Goal: Information Seeking & Learning: Learn about a topic

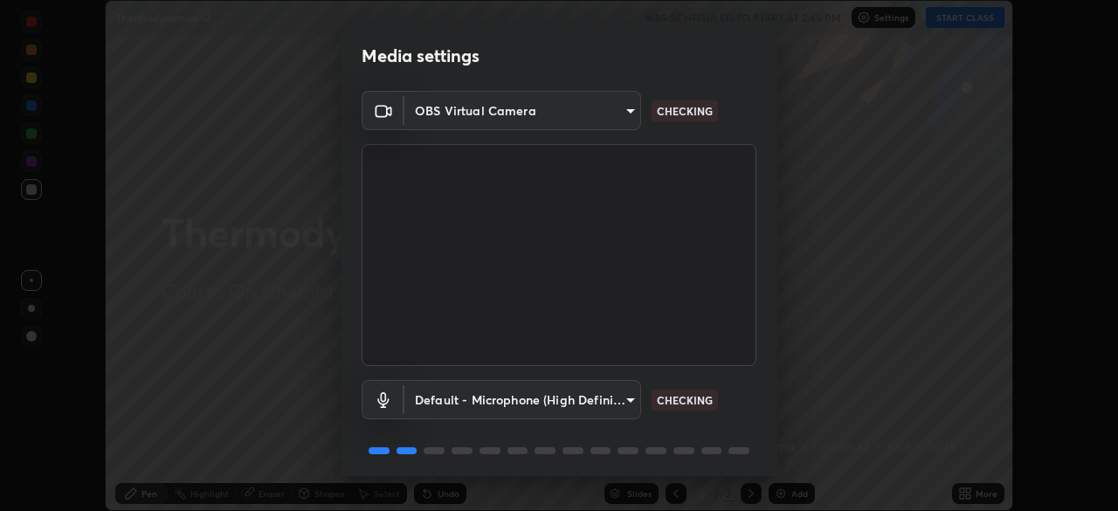
scroll to position [62, 0]
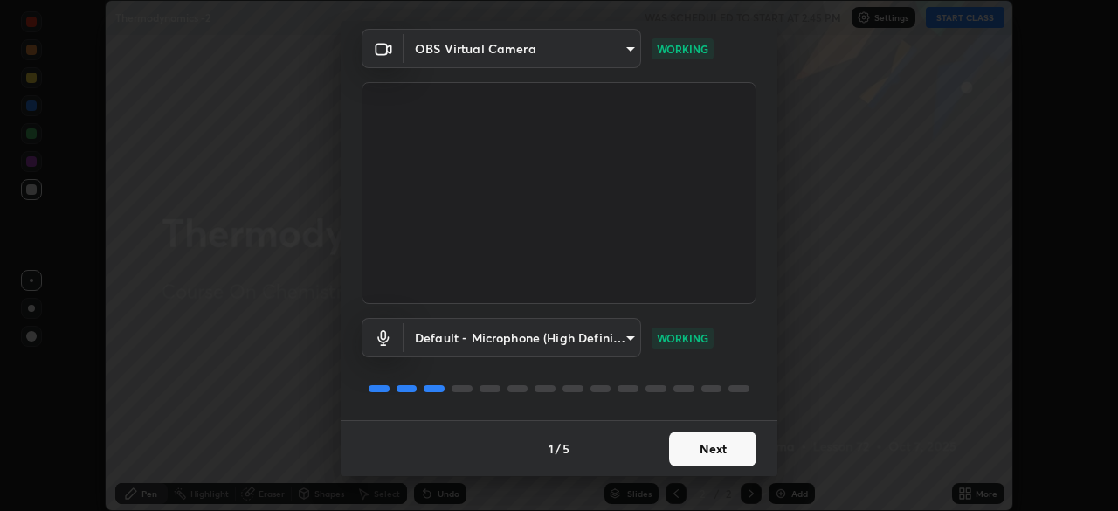
click at [709, 452] on button "Next" at bounding box center [712, 448] width 87 height 35
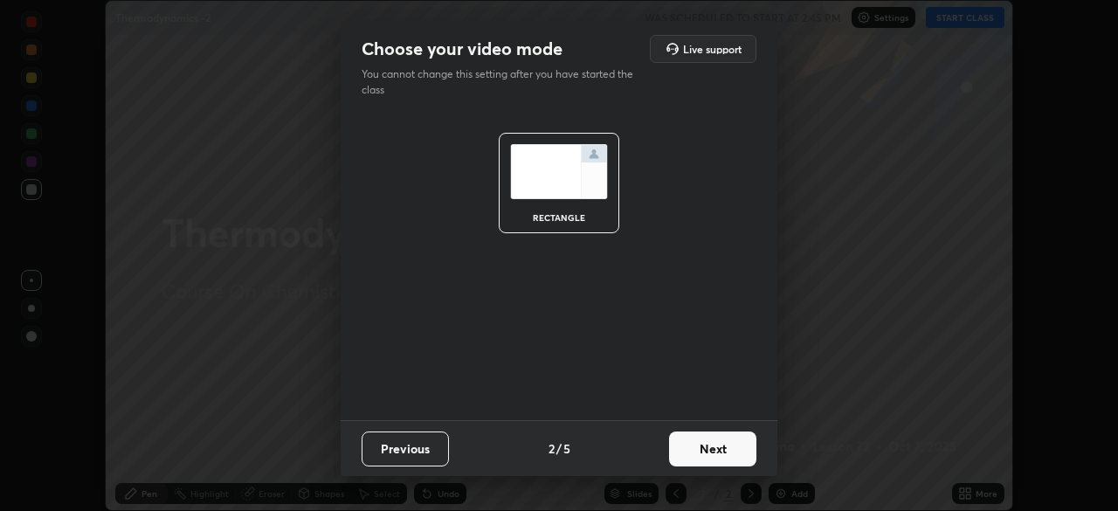
scroll to position [0, 0]
click at [722, 454] on button "Next" at bounding box center [712, 448] width 87 height 35
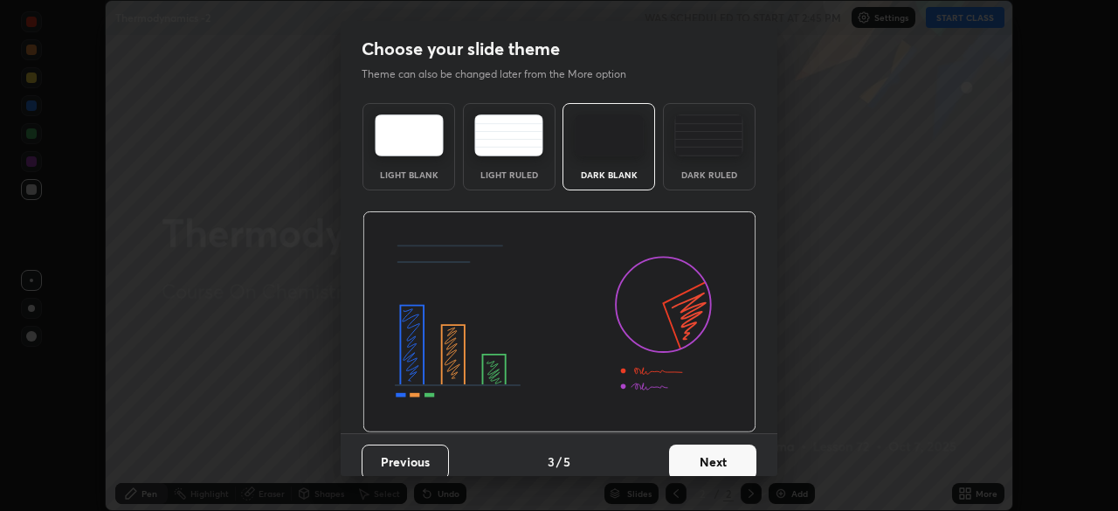
click at [738, 457] on button "Next" at bounding box center [712, 462] width 87 height 35
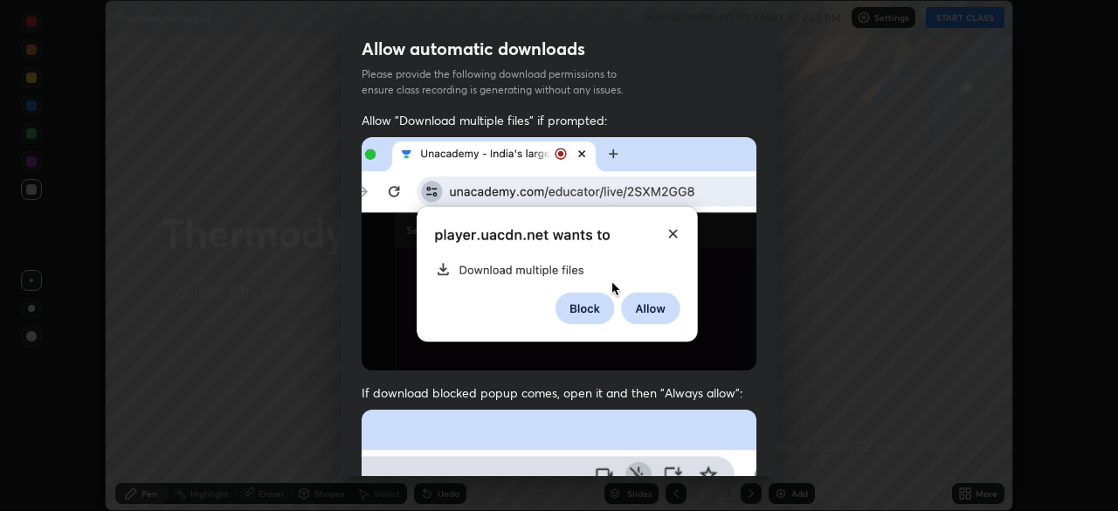
click at [752, 456] on div "Allow "Download multiple files" if prompted: If download blocked popup comes, o…" at bounding box center [559, 479] width 437 height 735
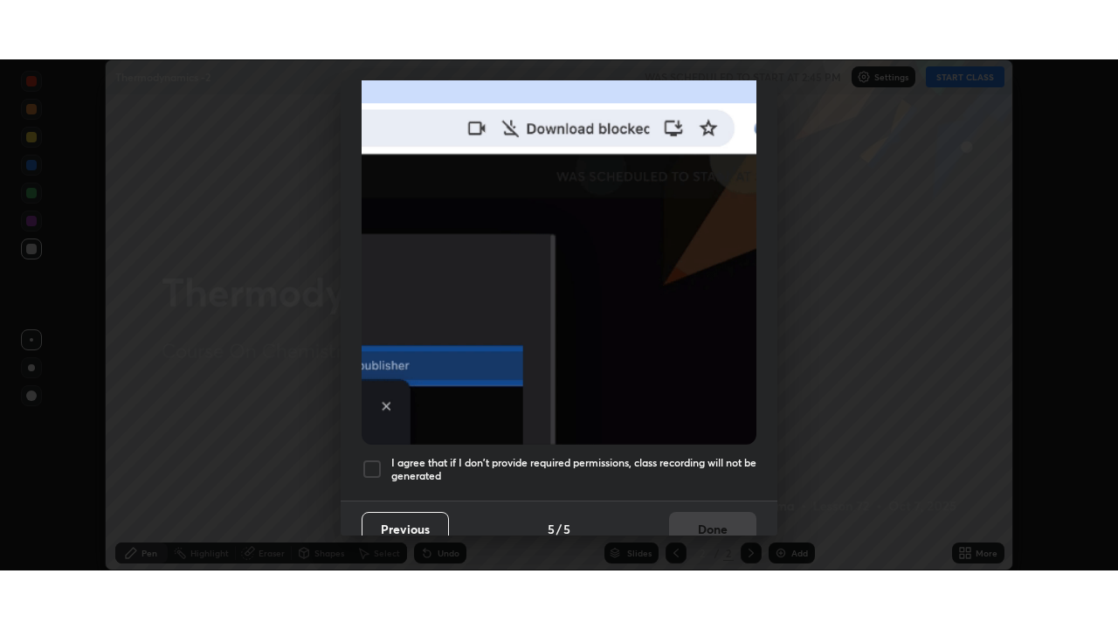
scroll to position [418, 0]
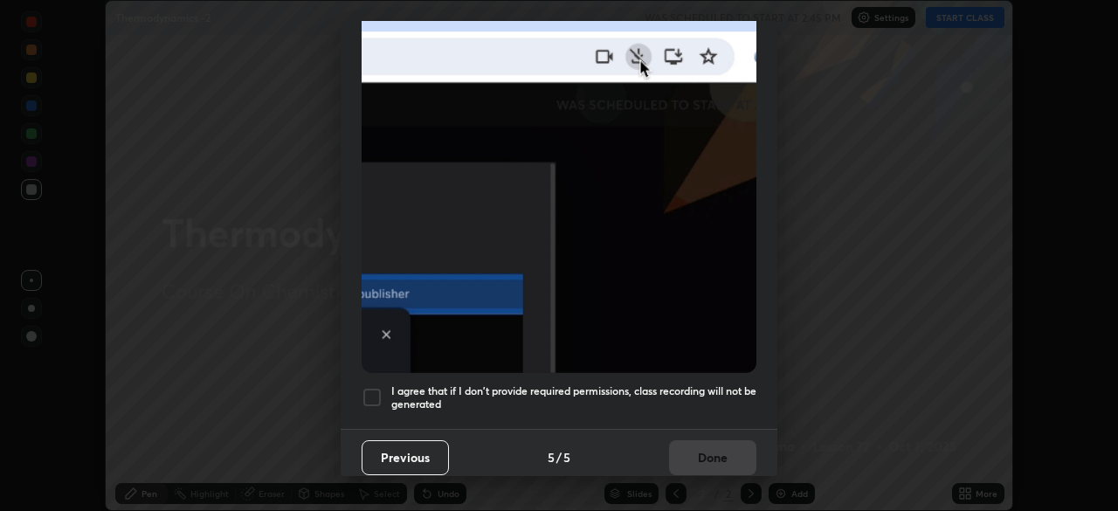
click at [732, 384] on h5 "I agree that if I don't provide required permissions, class recording will not …" at bounding box center [573, 397] width 365 height 27
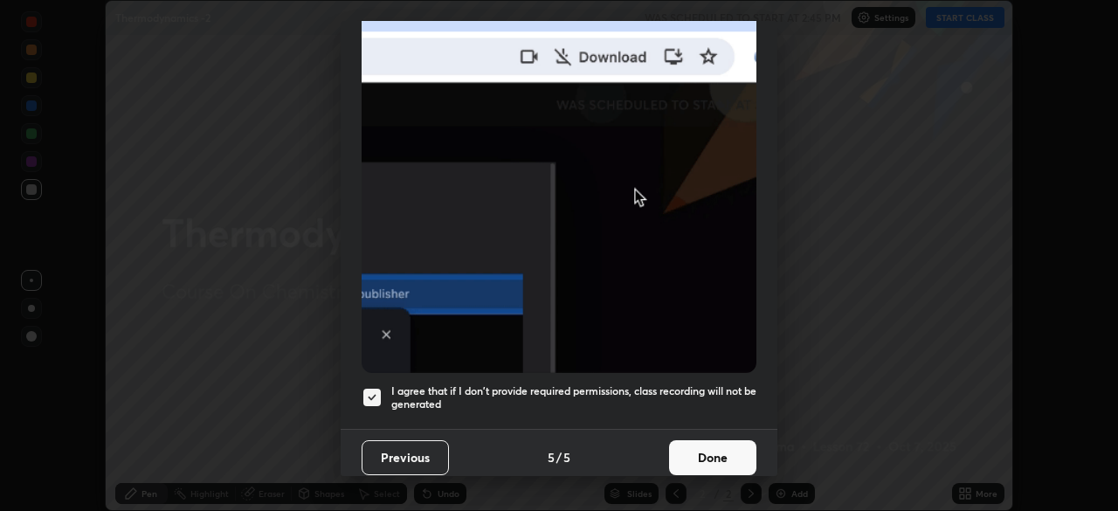
click at [720, 445] on button "Done" at bounding box center [712, 457] width 87 height 35
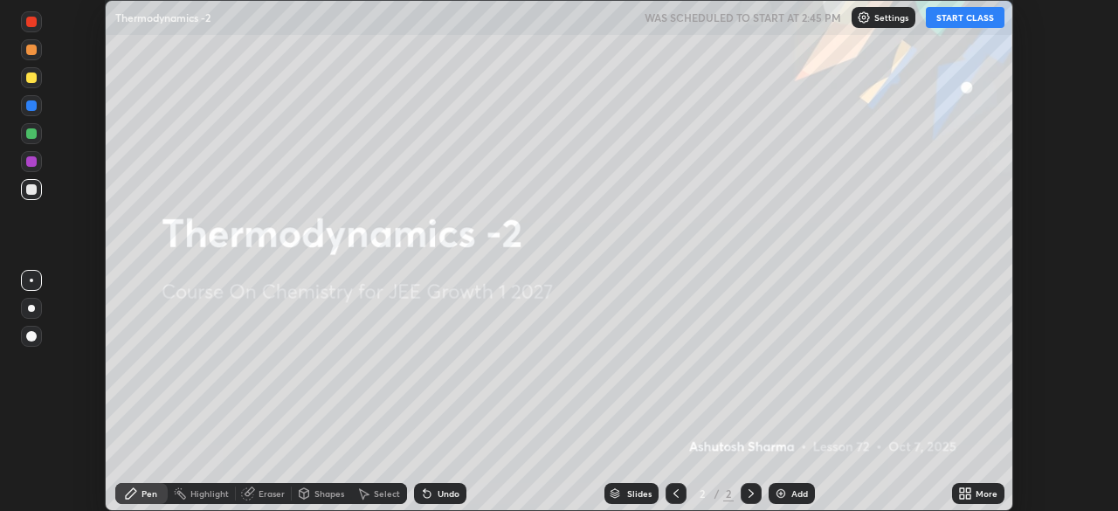
click at [963, 491] on icon at bounding box center [962, 490] width 4 height 4
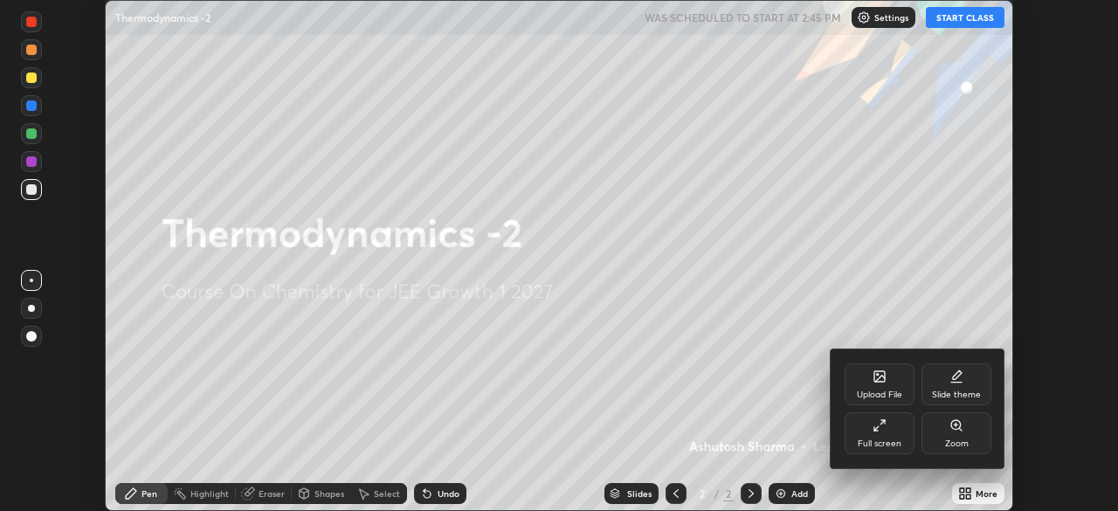
click at [871, 424] on div "Full screen" at bounding box center [880, 433] width 70 height 42
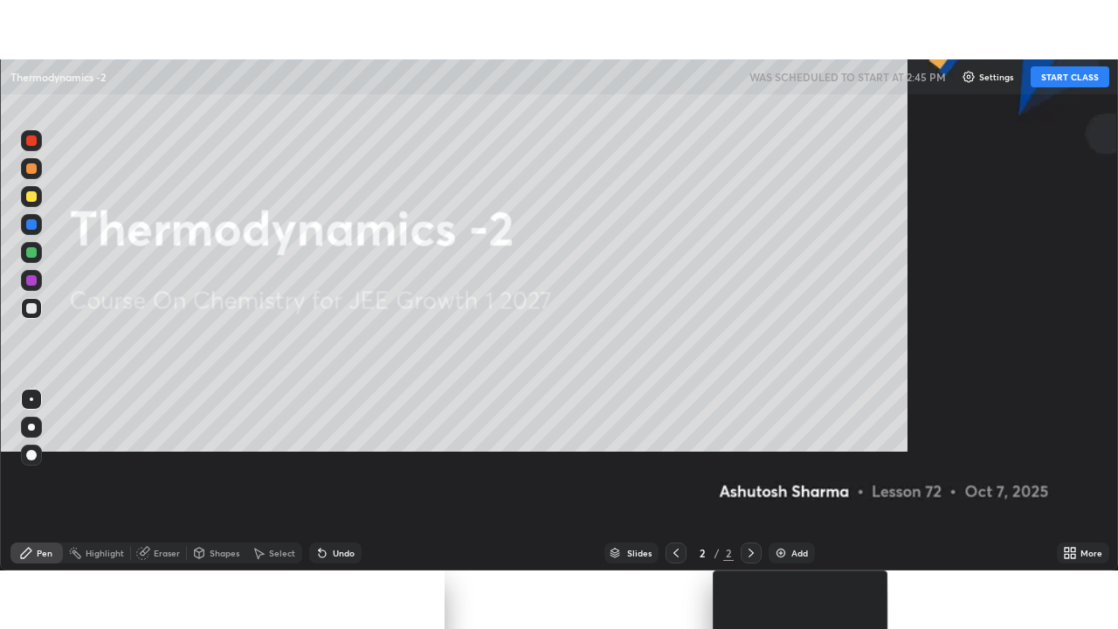
scroll to position [629, 1118]
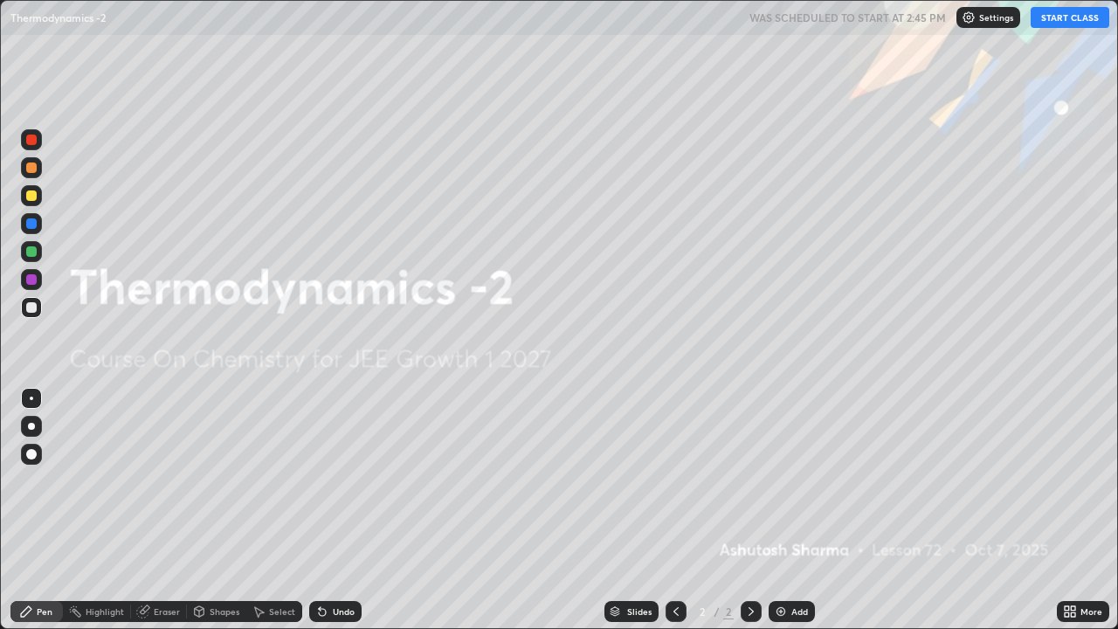
click at [1065, 27] on button "START CLASS" at bounding box center [1070, 17] width 79 height 21
click at [793, 510] on div "Add" at bounding box center [792, 611] width 46 height 21
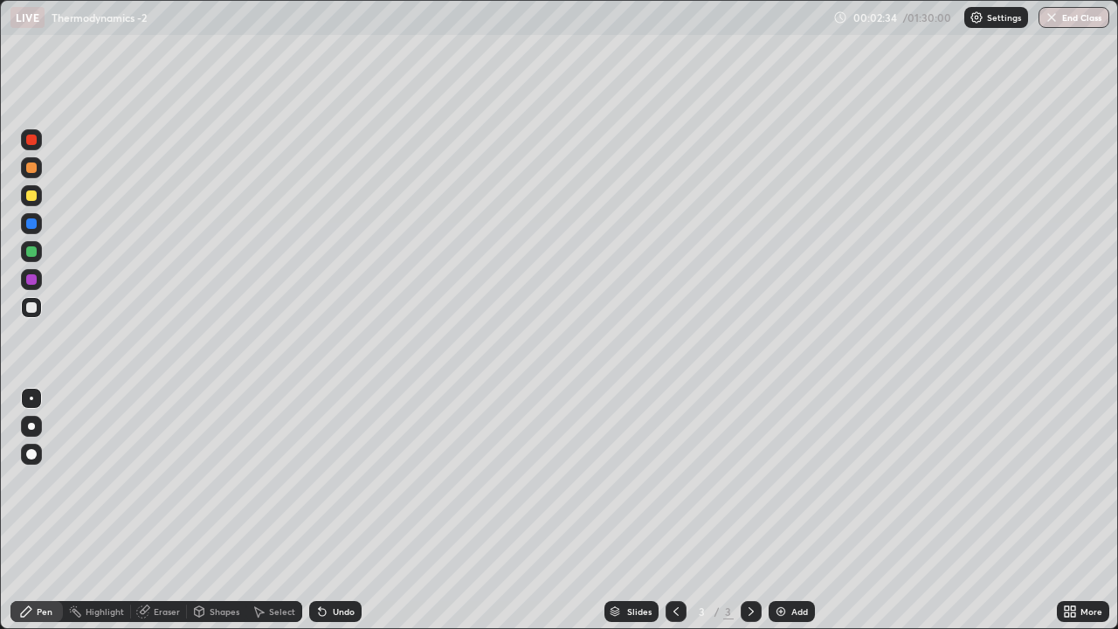
click at [31, 428] on div at bounding box center [31, 426] width 7 height 7
click at [35, 253] on div at bounding box center [31, 251] width 10 height 10
click at [787, 510] on div "Add" at bounding box center [792, 611] width 46 height 21
click at [32, 144] on div at bounding box center [31, 140] width 10 height 10
click at [35, 308] on div at bounding box center [31, 307] width 10 height 10
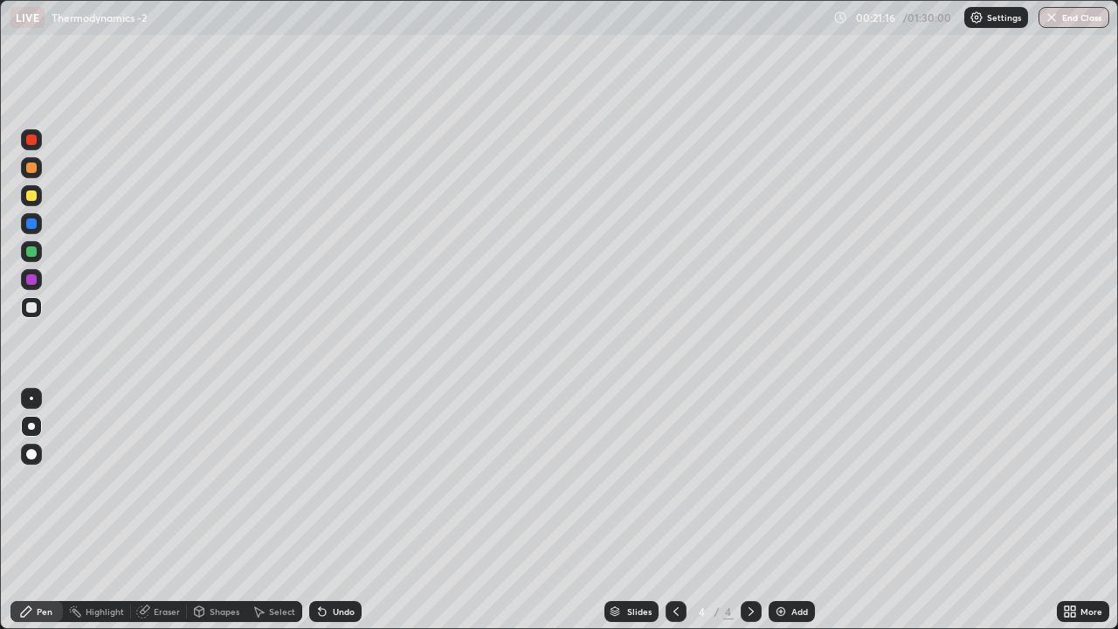
click at [33, 197] on div at bounding box center [31, 195] width 10 height 10
click at [38, 253] on div at bounding box center [31, 251] width 21 height 21
click at [671, 510] on icon at bounding box center [676, 611] width 14 height 14
click at [746, 510] on icon at bounding box center [751, 611] width 14 height 14
click at [335, 510] on div "Undo" at bounding box center [344, 611] width 22 height 9
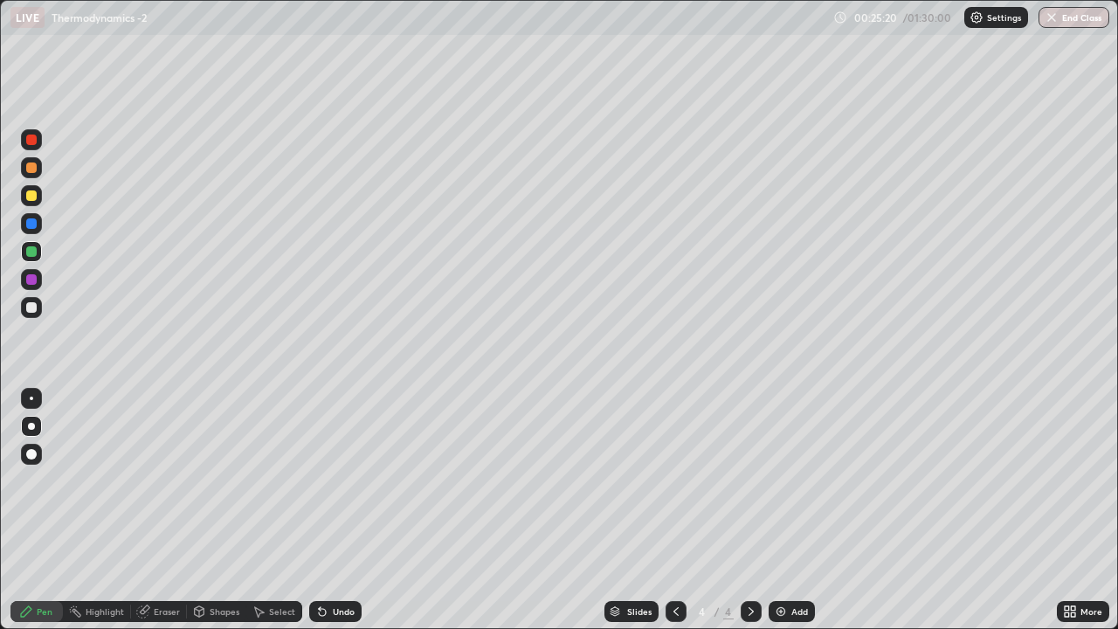
click at [335, 510] on div "Undo" at bounding box center [344, 611] width 22 height 9
click at [334, 510] on div "Undo" at bounding box center [344, 611] width 22 height 9
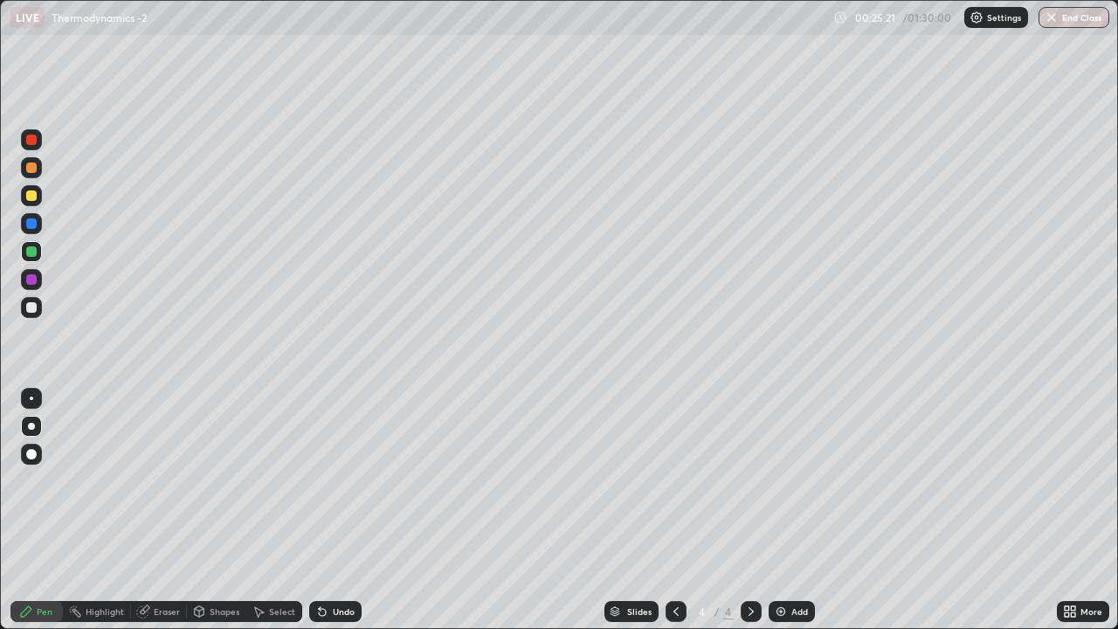
click at [334, 510] on div "Undo" at bounding box center [344, 611] width 22 height 9
click at [167, 510] on div "Eraser" at bounding box center [167, 611] width 26 height 9
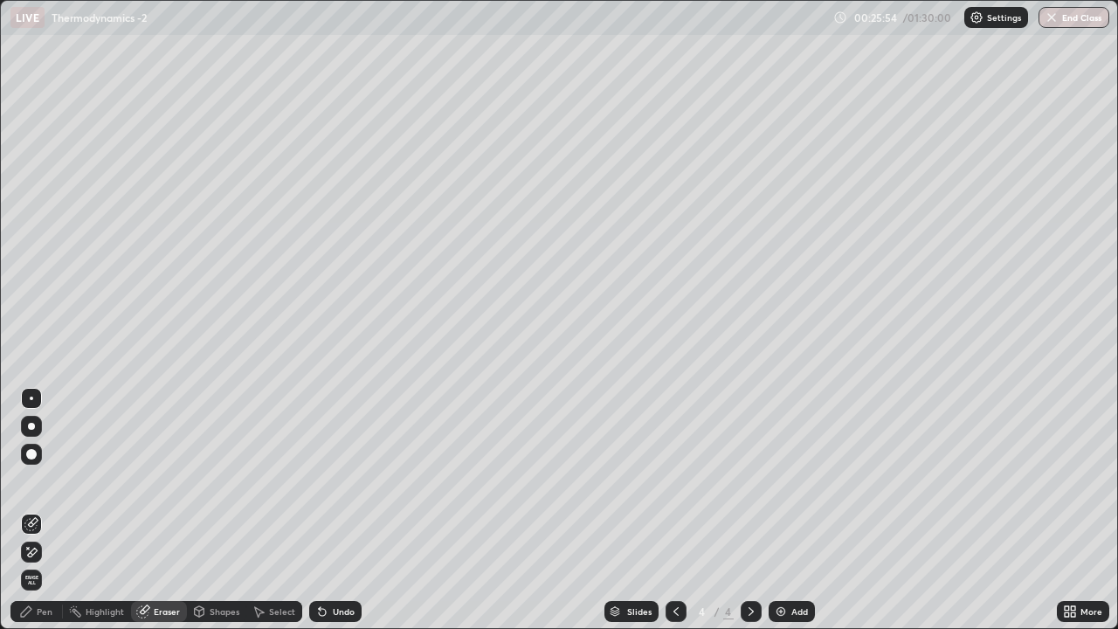
click at [51, 510] on div "Pen" at bounding box center [45, 611] width 16 height 9
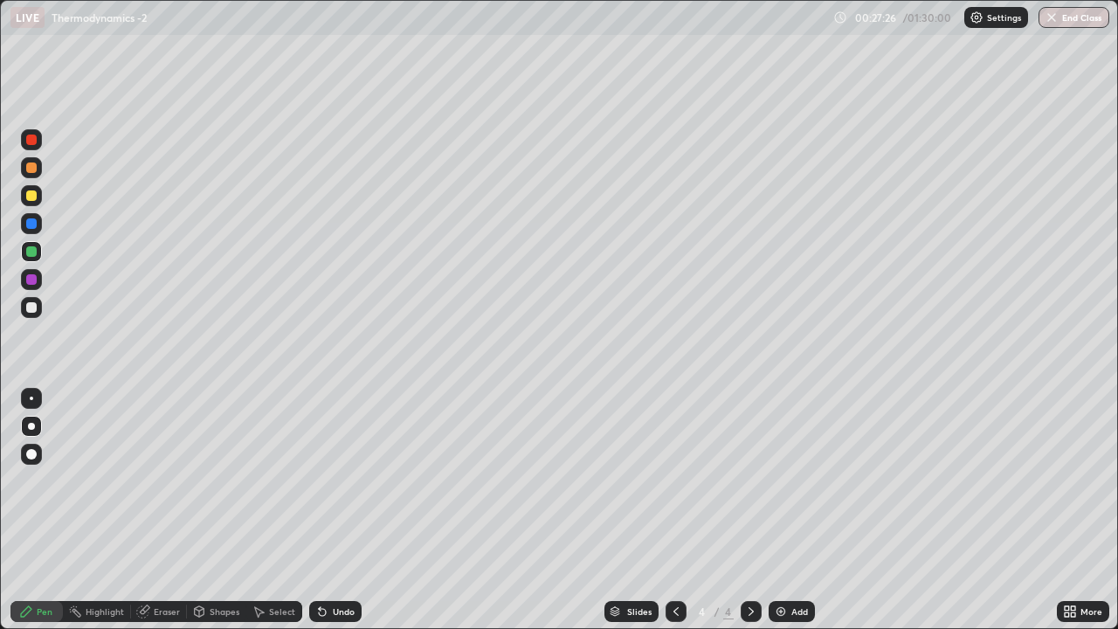
click at [35, 280] on div at bounding box center [31, 279] width 10 height 10
click at [32, 307] on div at bounding box center [31, 307] width 10 height 10
click at [791, 510] on div "Add" at bounding box center [799, 611] width 17 height 9
click at [23, 196] on div at bounding box center [31, 195] width 21 height 21
click at [31, 306] on div at bounding box center [31, 307] width 10 height 10
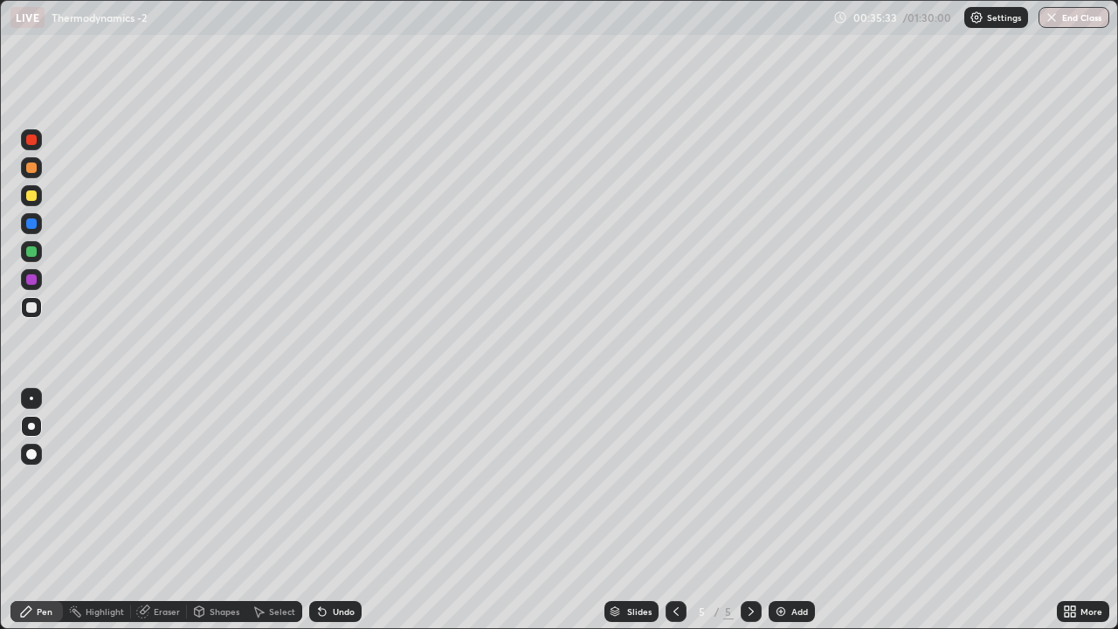
click at [162, 510] on div "Eraser" at bounding box center [167, 611] width 26 height 9
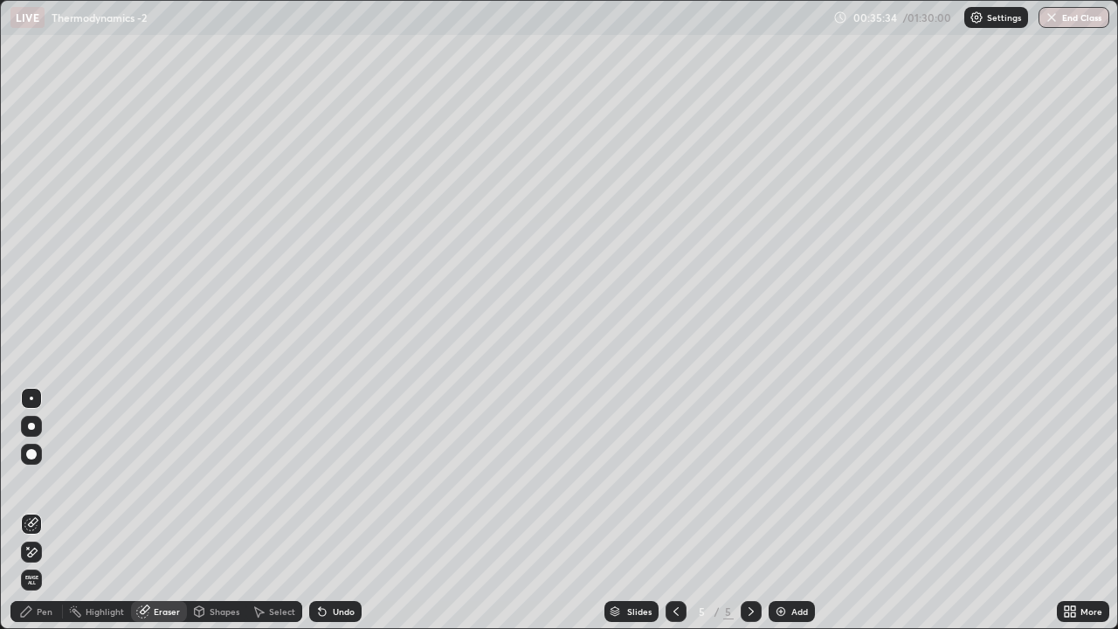
click at [34, 456] on div at bounding box center [31, 454] width 10 height 10
click at [50, 510] on div "Pen" at bounding box center [45, 611] width 16 height 9
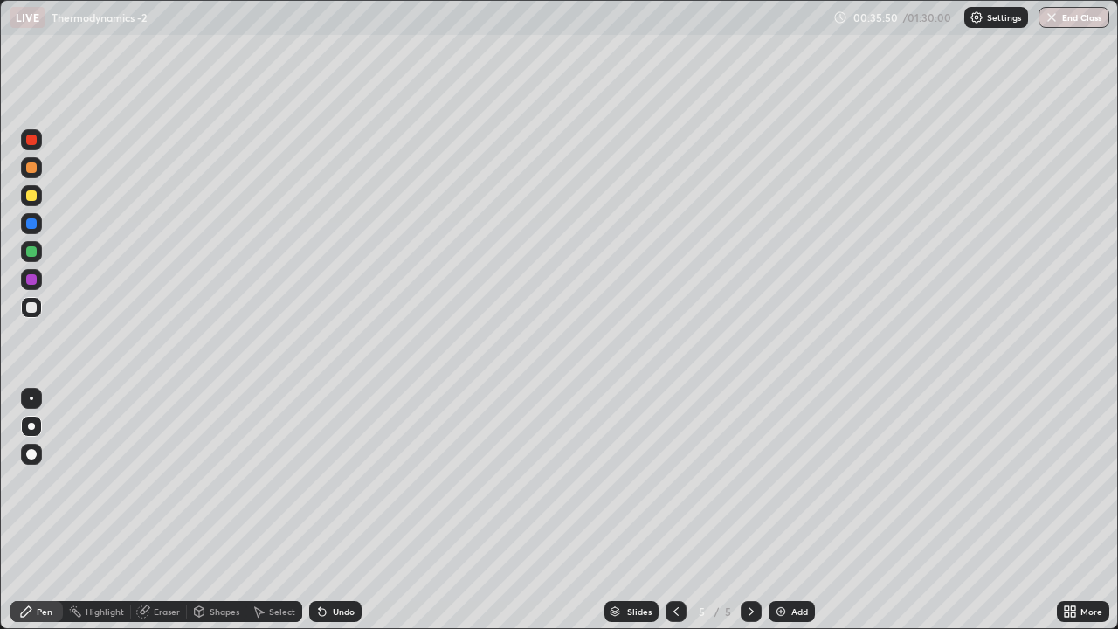
click at [31, 141] on div at bounding box center [31, 140] width 10 height 10
click at [37, 252] on div at bounding box center [31, 251] width 21 height 21
click at [159, 510] on div "Eraser" at bounding box center [167, 611] width 26 height 9
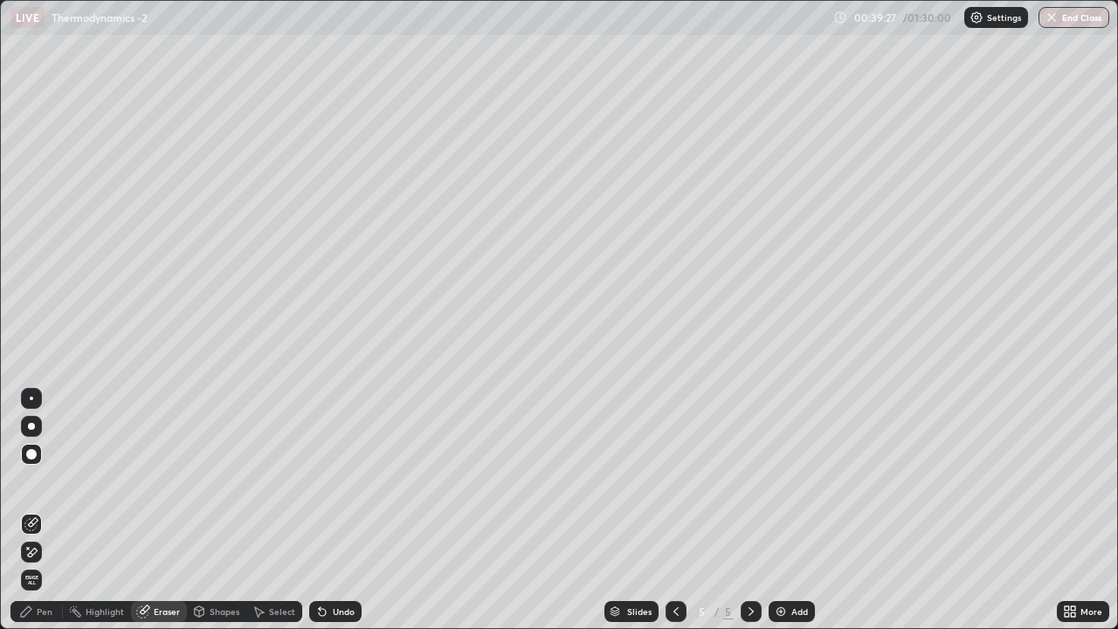
click at [48, 510] on div "Pen" at bounding box center [45, 611] width 16 height 9
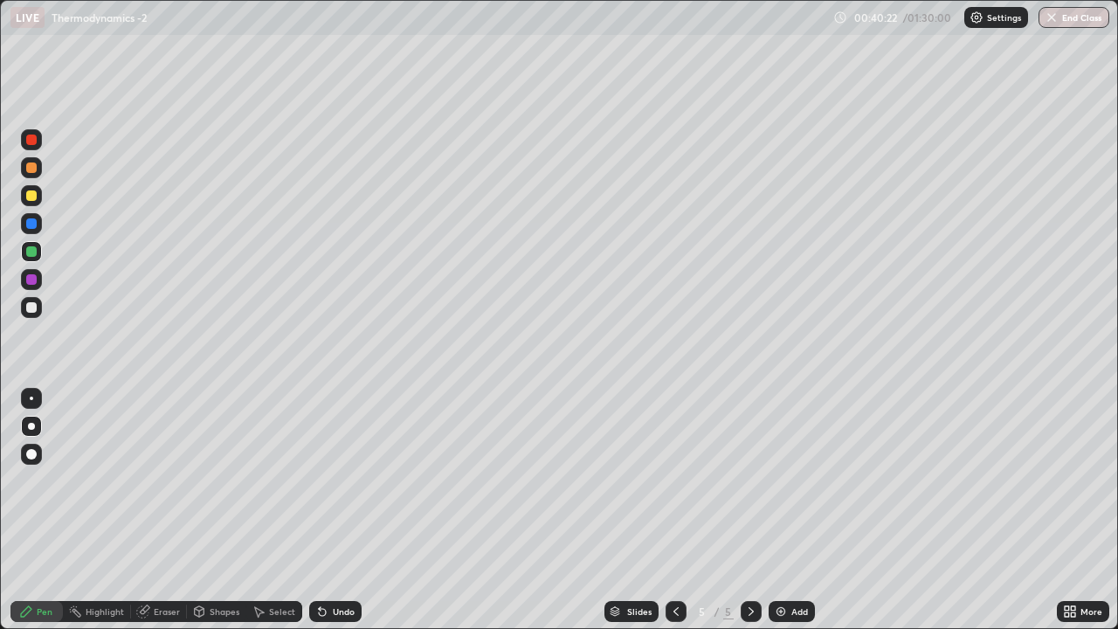
click at [341, 510] on div "Undo" at bounding box center [344, 611] width 22 height 9
click at [336, 510] on div "Undo" at bounding box center [344, 611] width 22 height 9
click at [45, 510] on div "Pen" at bounding box center [45, 611] width 16 height 9
click at [164, 510] on div "Eraser" at bounding box center [167, 611] width 26 height 9
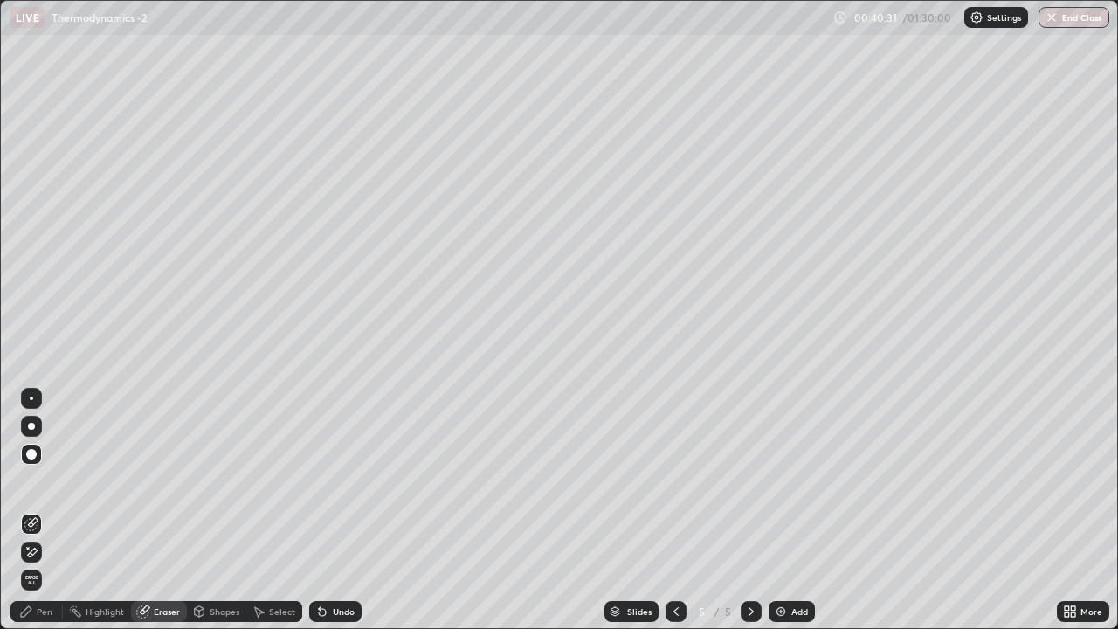
click at [40, 510] on div "Pen" at bounding box center [45, 611] width 16 height 9
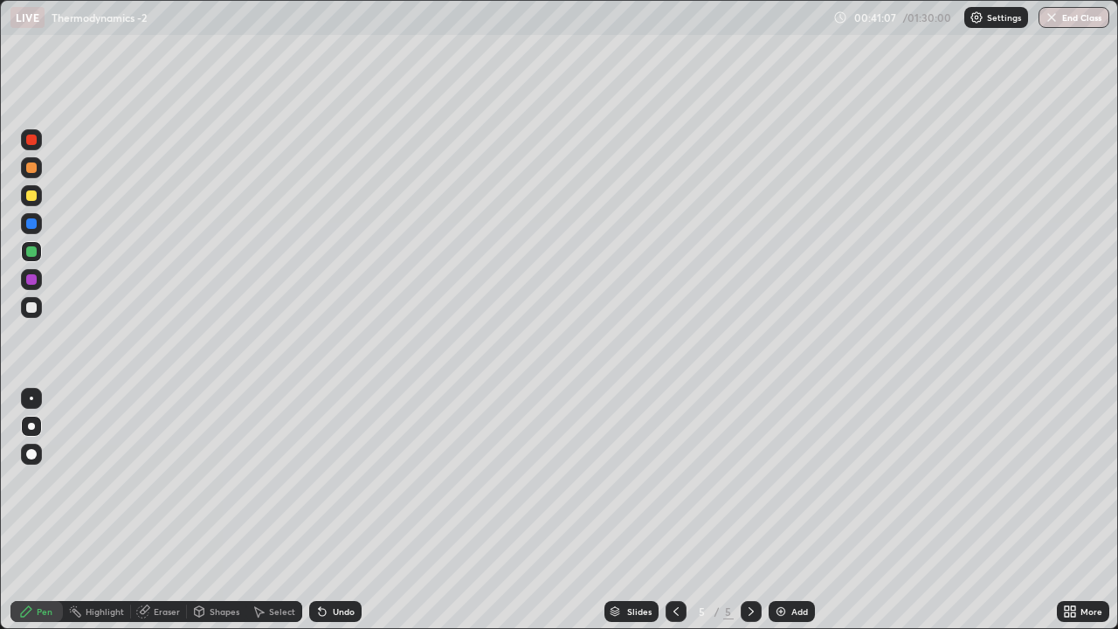
click at [30, 197] on div at bounding box center [31, 195] width 10 height 10
click at [925, 510] on div "Slides 5 / 5 Add" at bounding box center [709, 611] width 695 height 35
click at [31, 253] on div at bounding box center [31, 251] width 10 height 10
click at [791, 510] on div "Add" at bounding box center [799, 611] width 17 height 9
click at [666, 510] on div at bounding box center [676, 611] width 21 height 21
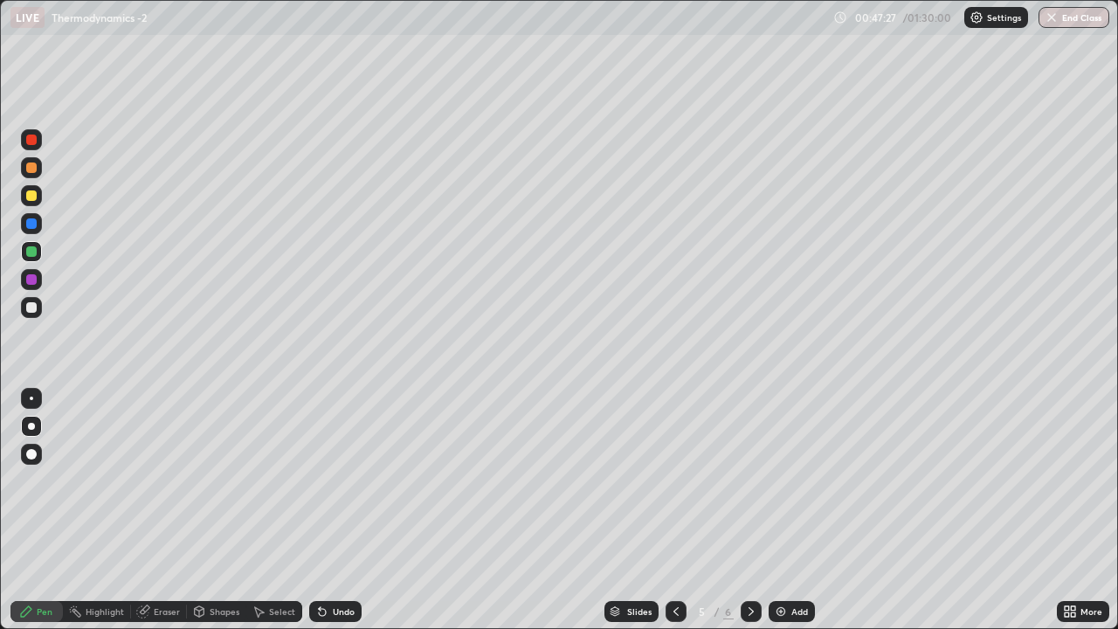
click at [674, 510] on icon at bounding box center [676, 611] width 14 height 14
click at [744, 510] on icon at bounding box center [751, 611] width 14 height 14
click at [749, 510] on icon at bounding box center [751, 611] width 14 height 14
click at [1070, 21] on button "End Class" at bounding box center [1074, 17] width 71 height 21
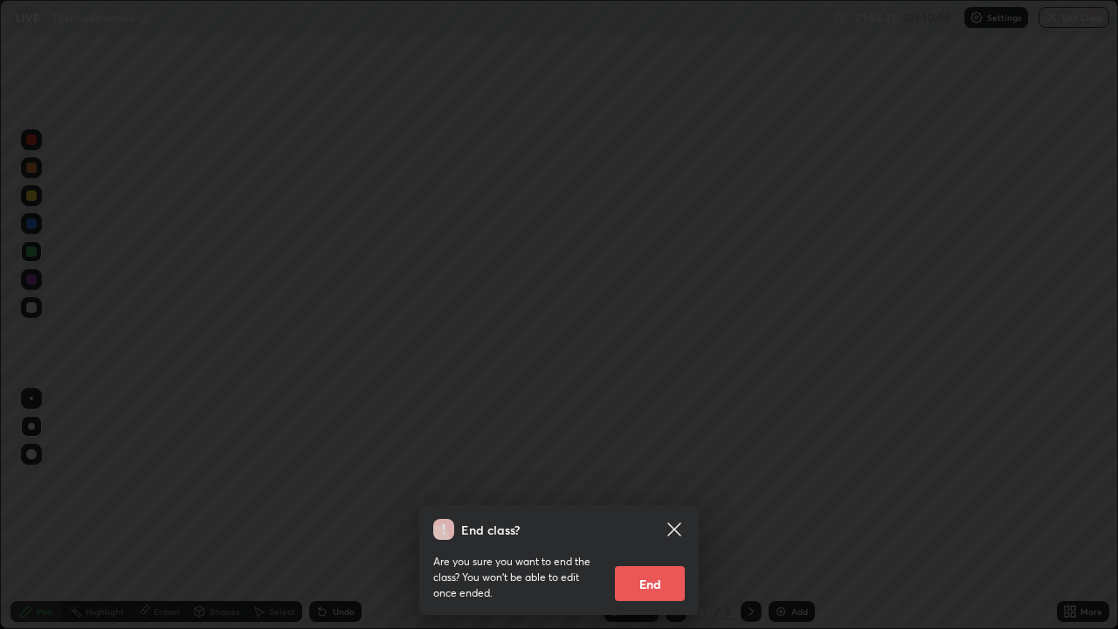
click at [652, 510] on button "End" at bounding box center [650, 583] width 70 height 35
